Goal: Transaction & Acquisition: Book appointment/travel/reservation

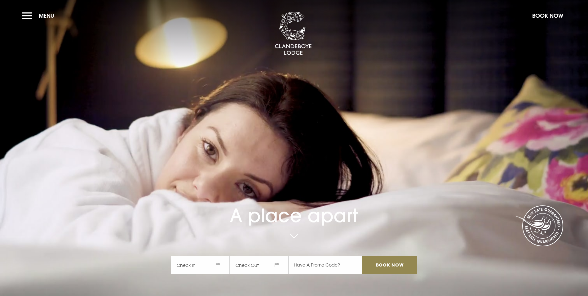
click at [219, 255] on span "Check In" at bounding box center [200, 264] width 59 height 19
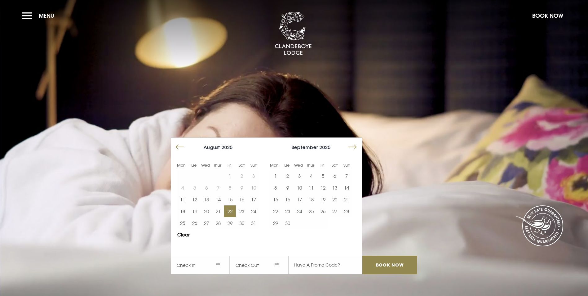
click at [232, 205] on button "22" at bounding box center [230, 211] width 12 height 12
click at [188, 217] on button "25" at bounding box center [183, 223] width 12 height 12
click at [394, 255] on input "Book Now" at bounding box center [389, 264] width 55 height 19
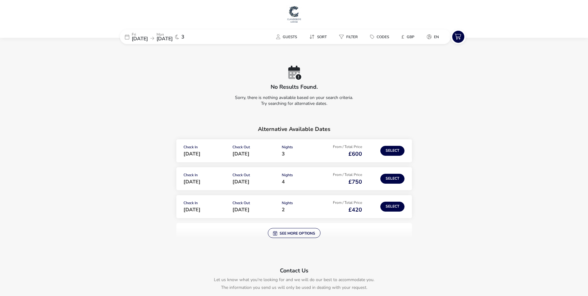
click at [143, 38] on span "22 Aug 2025" at bounding box center [140, 38] width 16 height 7
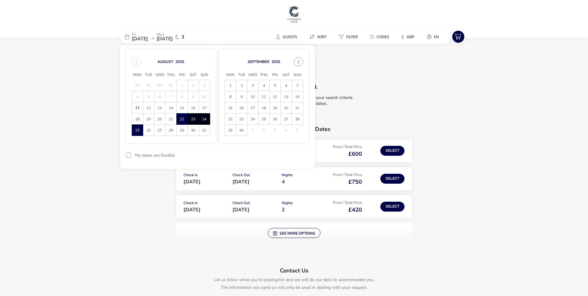
click at [193, 119] on span "23" at bounding box center [193, 118] width 11 height 11
click at [134, 130] on span "25" at bounding box center [137, 130] width 11 height 11
click at [291, 153] on button "Apply Dates" at bounding box center [290, 155] width 38 height 15
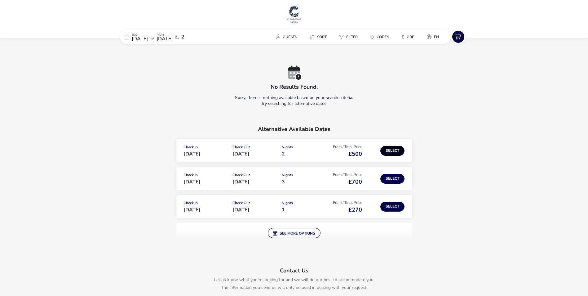
click at [393, 152] on button "Select" at bounding box center [392, 151] width 24 height 10
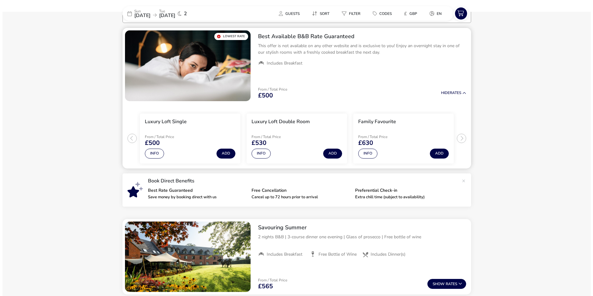
scroll to position [20, 0]
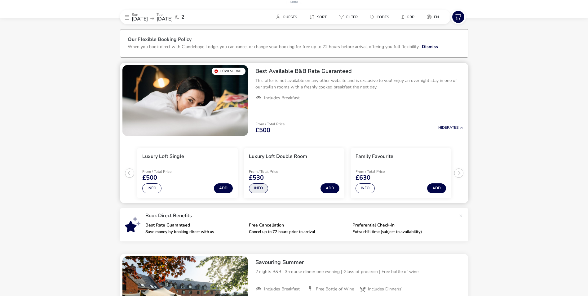
click at [256, 187] on button "Info" at bounding box center [258, 188] width 19 height 10
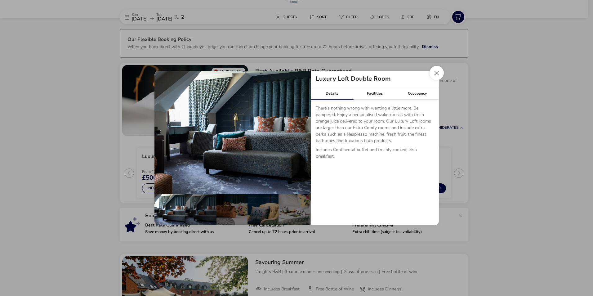
click at [434, 73] on button "Close dialog" at bounding box center [436, 73] width 14 height 14
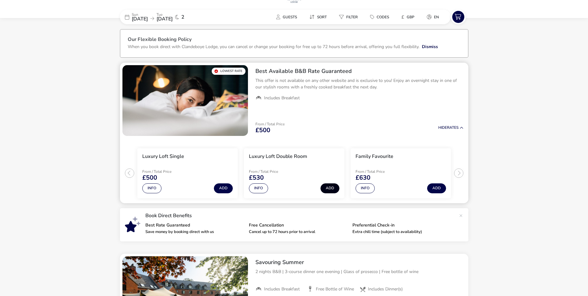
click at [334, 188] on button "Add" at bounding box center [329, 188] width 19 height 10
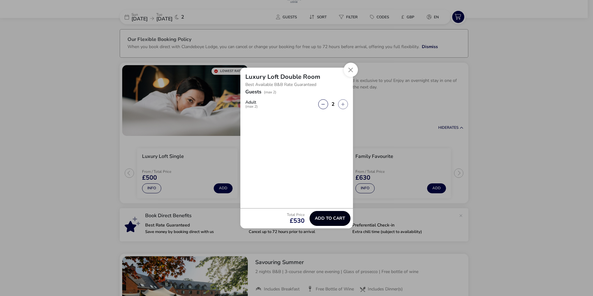
click at [334, 219] on span "Add to cart" at bounding box center [330, 218] width 30 height 5
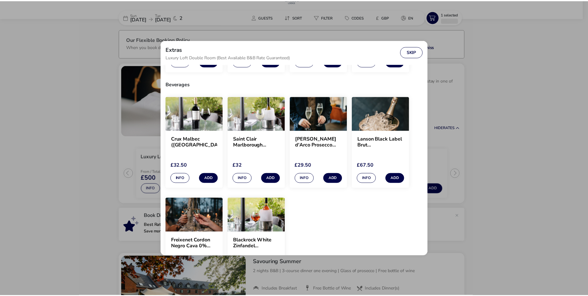
scroll to position [93, 0]
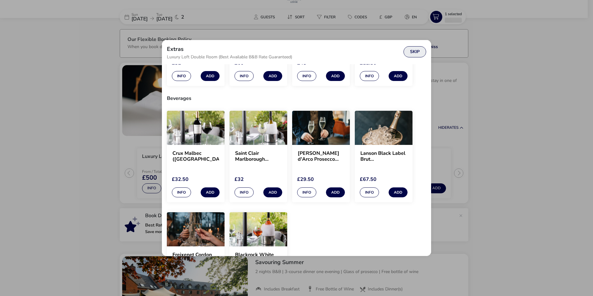
click at [415, 49] on button "Skip" at bounding box center [414, 51] width 23 height 11
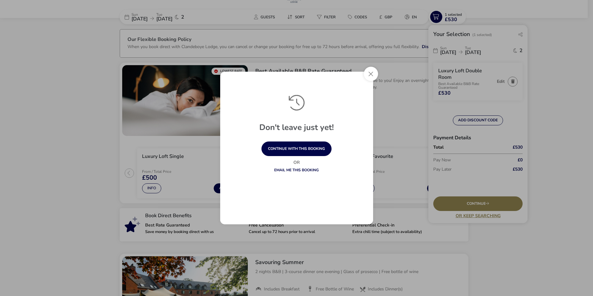
click at [372, 74] on button "Close" at bounding box center [371, 74] width 14 height 14
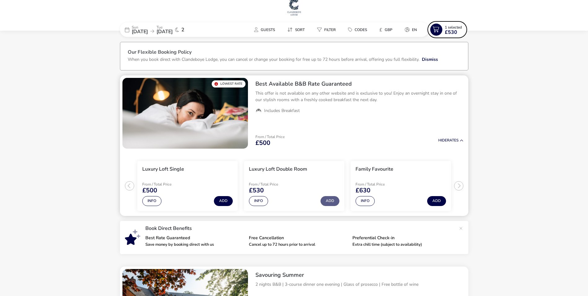
scroll to position [0, 0]
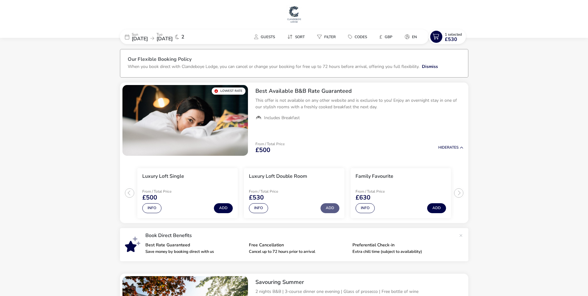
click at [172, 38] on span "26 Aug 2025" at bounding box center [165, 38] width 16 height 7
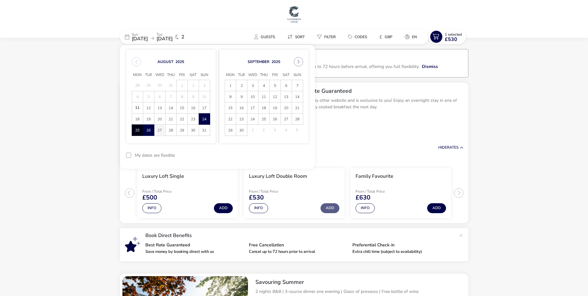
click at [157, 132] on span "27" at bounding box center [159, 130] width 11 height 11
click at [204, 117] on span "24" at bounding box center [204, 118] width 11 height 11
click at [160, 130] on span "27" at bounding box center [159, 130] width 11 height 11
click at [301, 153] on button "Apply Dates" at bounding box center [290, 155] width 38 height 15
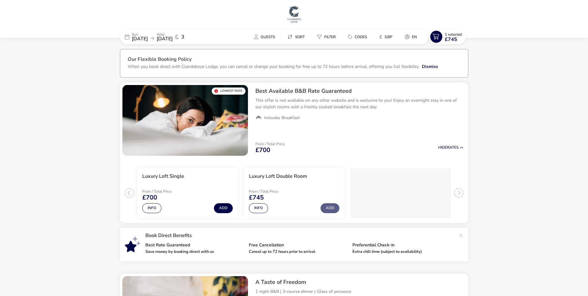
click at [173, 37] on span "27 Aug 2025" at bounding box center [165, 38] width 16 height 7
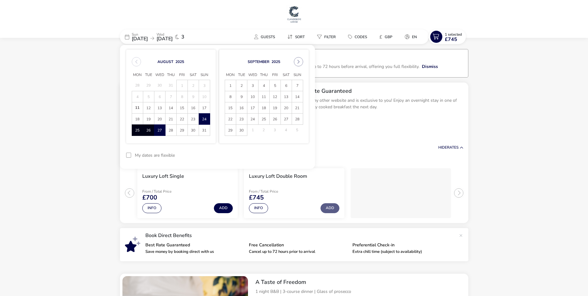
click at [158, 128] on span "27" at bounding box center [159, 130] width 11 height 11
click at [182, 118] on span "22" at bounding box center [182, 118] width 11 height 11
click at [206, 117] on span "24" at bounding box center [204, 118] width 11 height 11
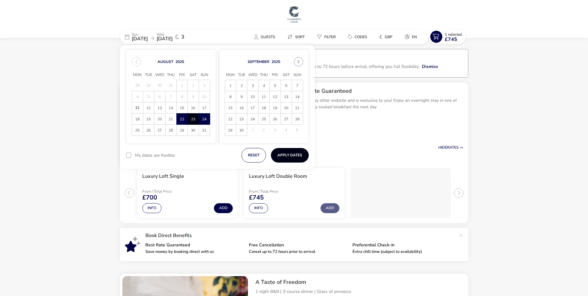
click at [282, 157] on button "Apply Dates" at bounding box center [290, 155] width 38 height 15
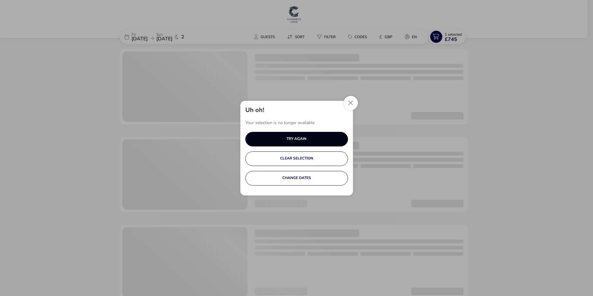
click at [287, 139] on button "TRY AGAIN" at bounding box center [296, 139] width 103 height 15
click at [353, 101] on button "Close" at bounding box center [350, 103] width 14 height 14
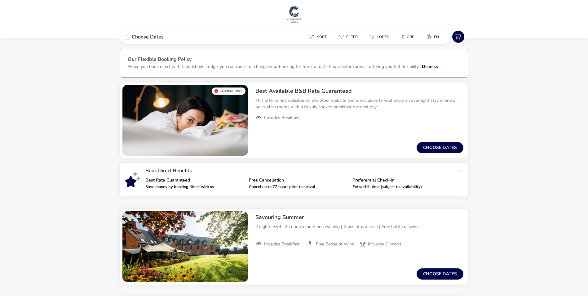
click at [148, 38] on span "Choose Dates" at bounding box center [148, 36] width 32 height 5
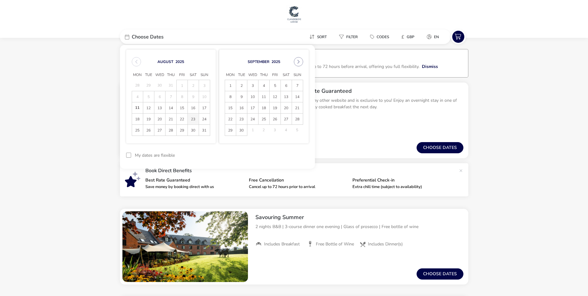
click at [192, 116] on span "23" at bounding box center [193, 118] width 11 height 11
click at [136, 130] on span "25" at bounding box center [137, 130] width 11 height 11
click at [294, 153] on button "Apply Dates" at bounding box center [290, 155] width 38 height 15
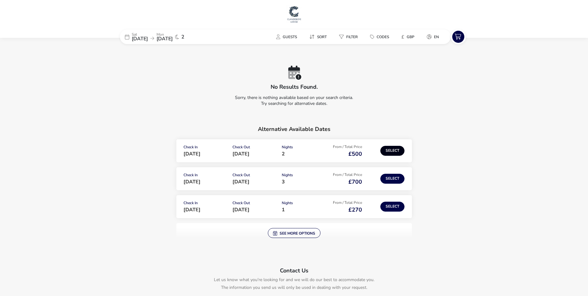
click at [394, 149] on button "Select" at bounding box center [392, 151] width 24 height 10
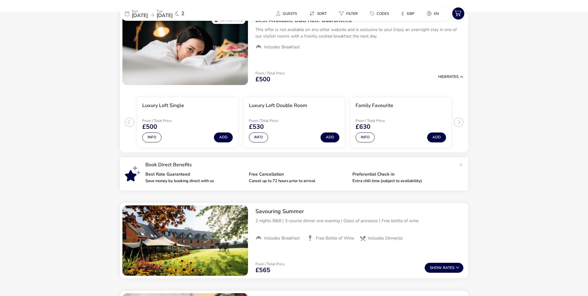
scroll to position [51, 0]
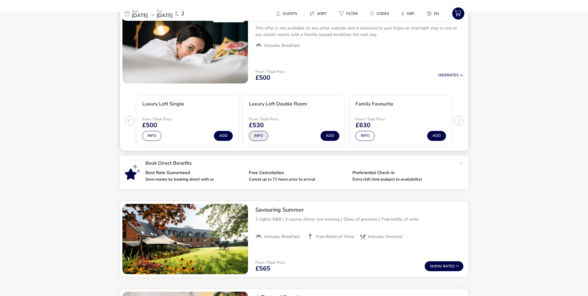
click at [256, 136] on button "Info" at bounding box center [258, 136] width 19 height 10
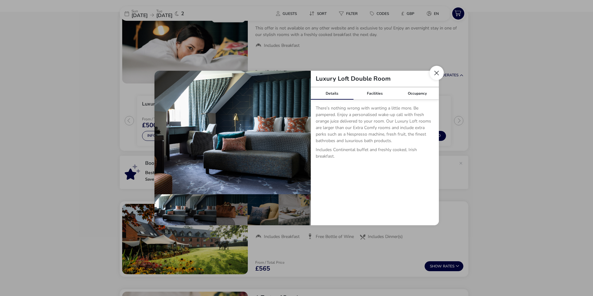
click at [438, 73] on button "Close dialog" at bounding box center [436, 73] width 14 height 14
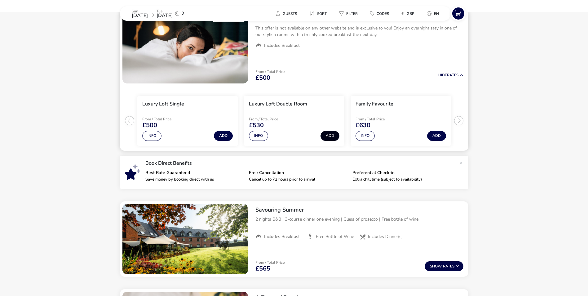
click at [332, 138] on button "Add" at bounding box center [329, 136] width 19 height 10
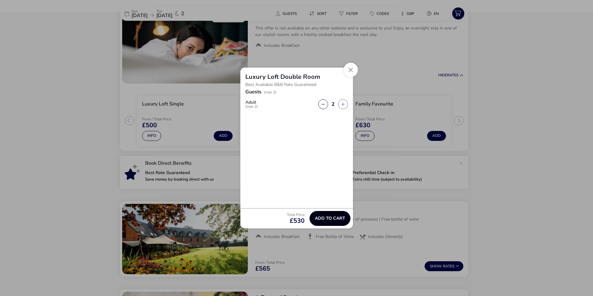
click at [327, 216] on span "Add to cart" at bounding box center [330, 218] width 30 height 5
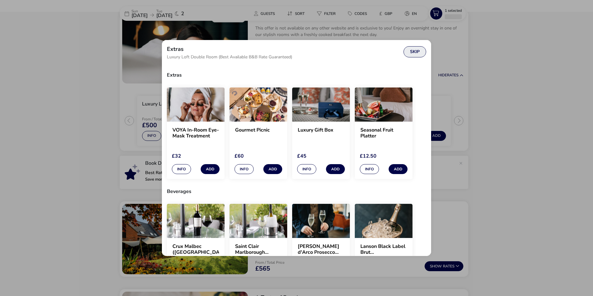
click at [413, 53] on button "Skip" at bounding box center [414, 51] width 23 height 11
